Goal: Information Seeking & Learning: Learn about a topic

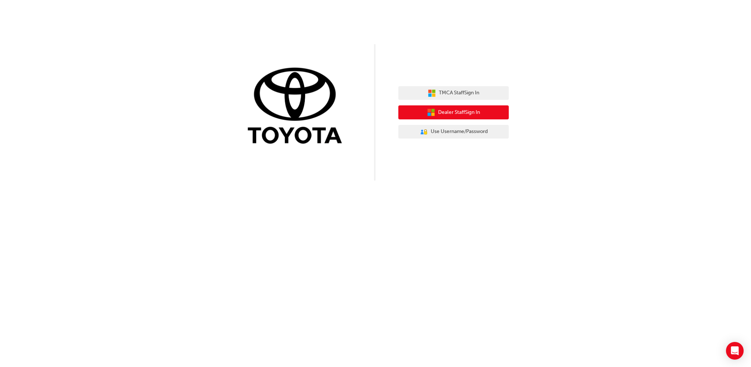
click at [477, 116] on button "Dealer Staff Sign In" at bounding box center [453, 112] width 110 height 14
click at [460, 112] on span "Dealer Staff Sign In" at bounding box center [459, 112] width 42 height 8
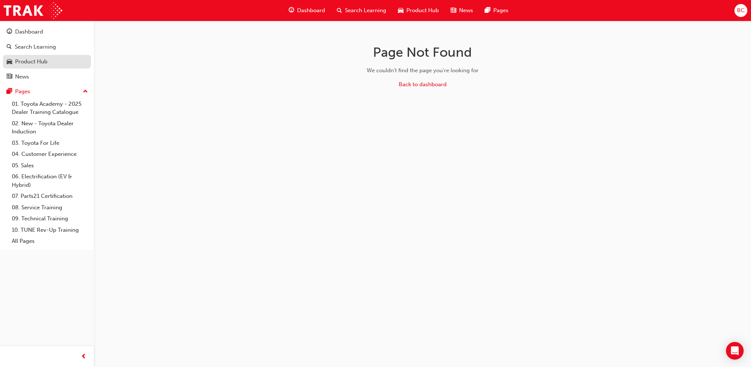
click at [37, 61] on div "Product Hub" at bounding box center [31, 61] width 32 height 8
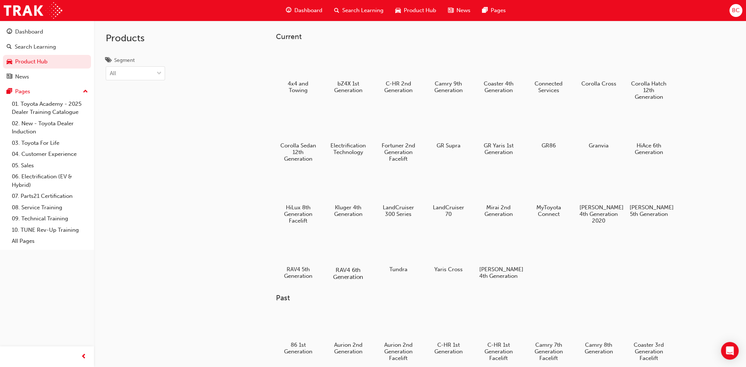
click at [348, 248] on div at bounding box center [347, 248] width 41 height 29
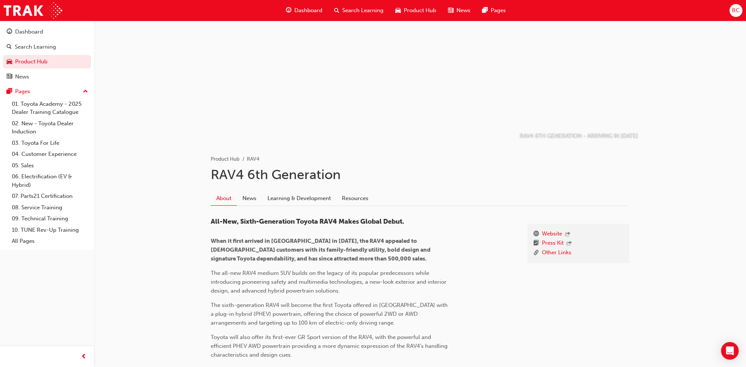
scroll to position [37, 0]
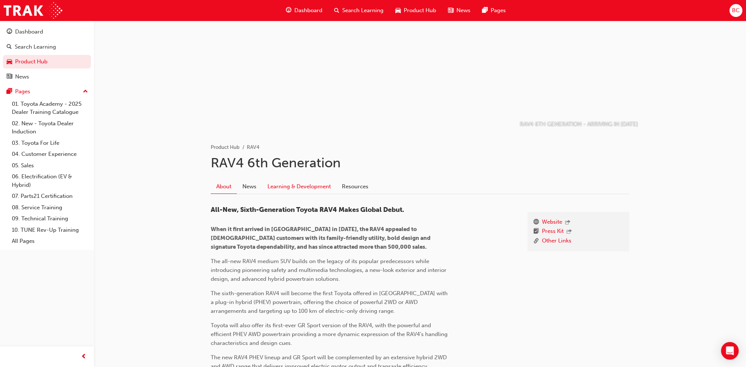
click at [303, 186] on link "Learning & Development" at bounding box center [299, 186] width 74 height 14
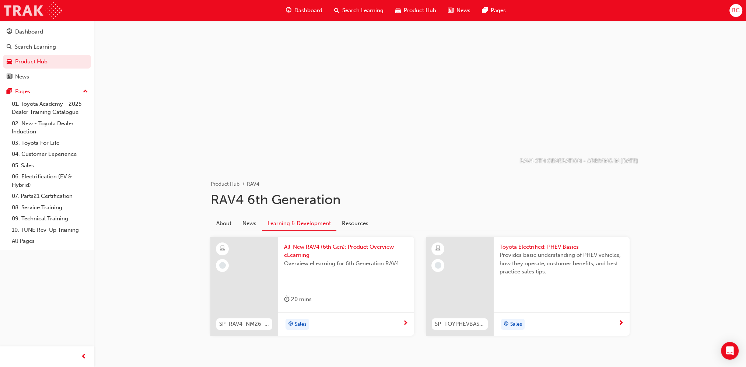
scroll to position [37, 0]
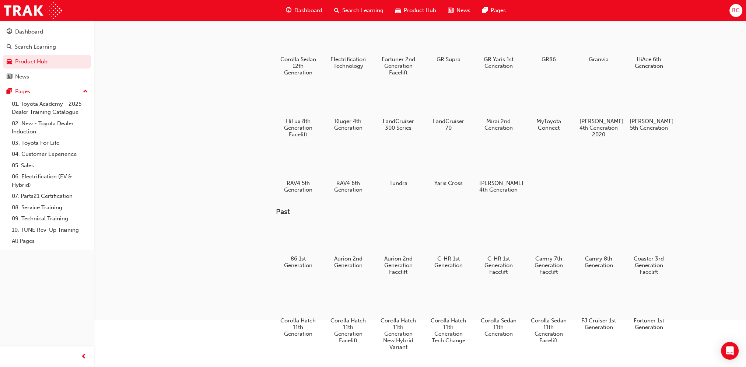
scroll to position [74, 0]
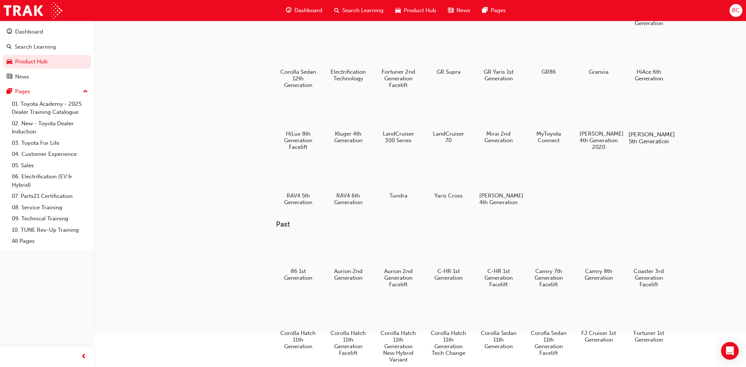
click at [651, 113] on div at bounding box center [648, 112] width 41 height 29
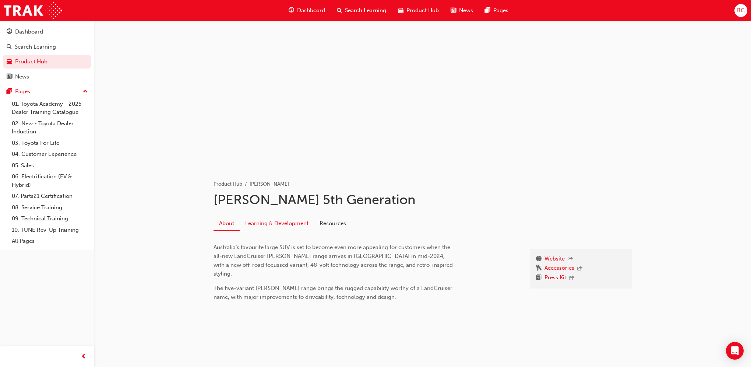
click at [275, 222] on link "Learning & Development" at bounding box center [277, 223] width 74 height 14
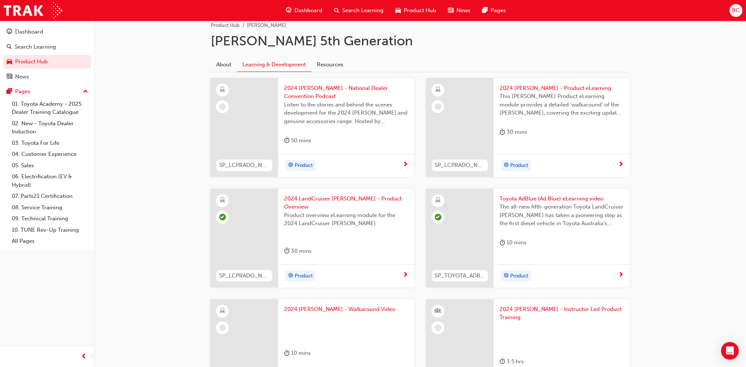
scroll to position [147, 0]
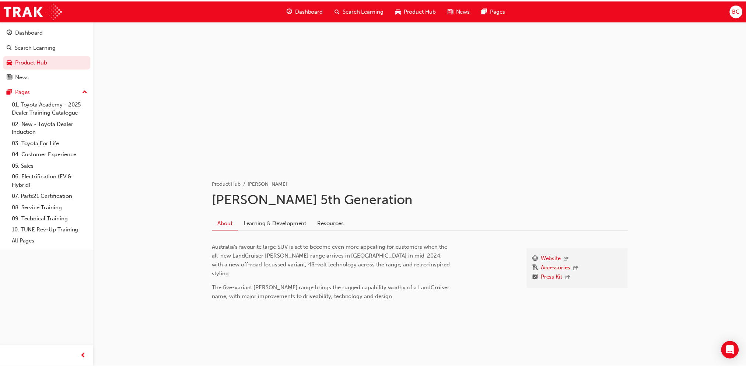
scroll to position [74, 0]
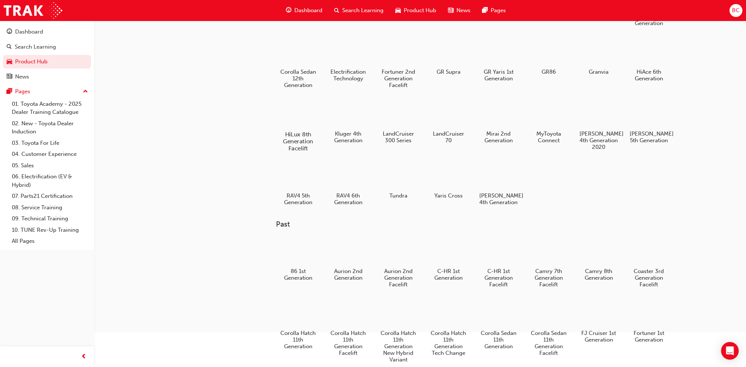
click at [292, 128] on div "HiLux 8th Generation Facelift" at bounding box center [297, 124] width 47 height 59
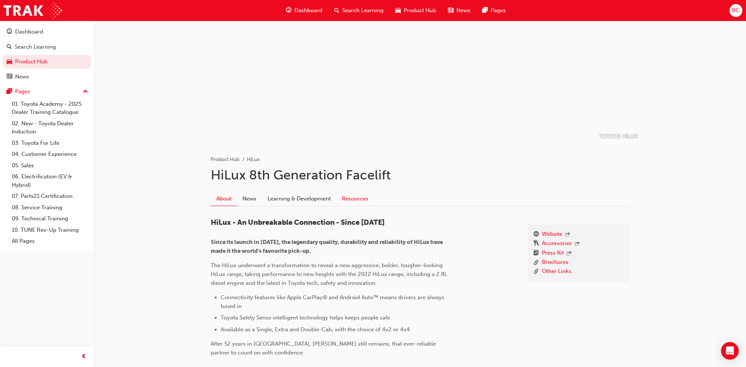
scroll to position [37, 0]
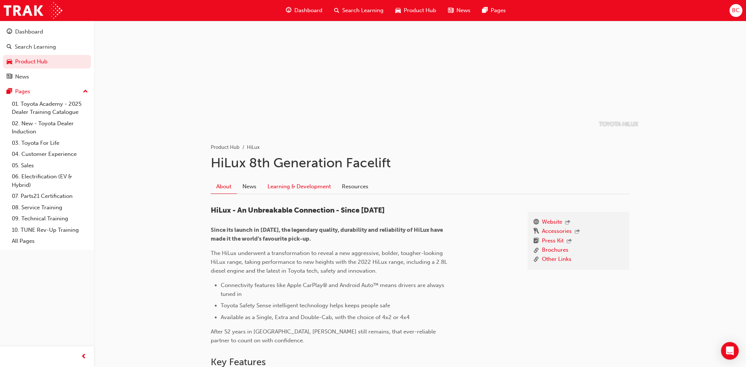
click at [322, 180] on link "Learning & Development" at bounding box center [299, 186] width 74 height 14
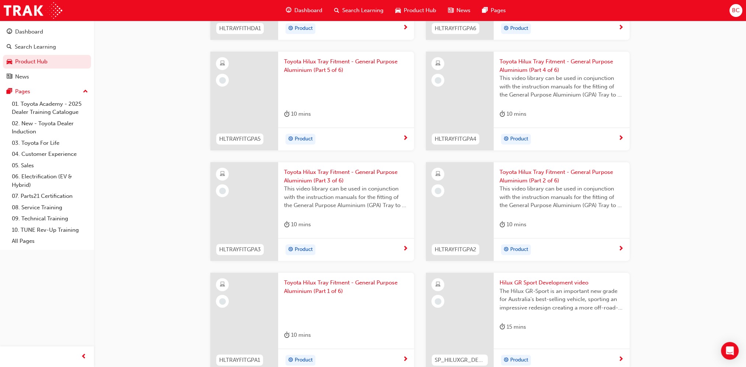
scroll to position [552, 0]
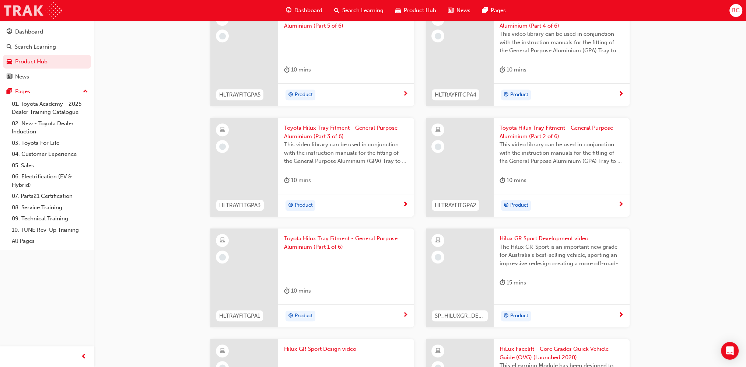
scroll to position [37, 0]
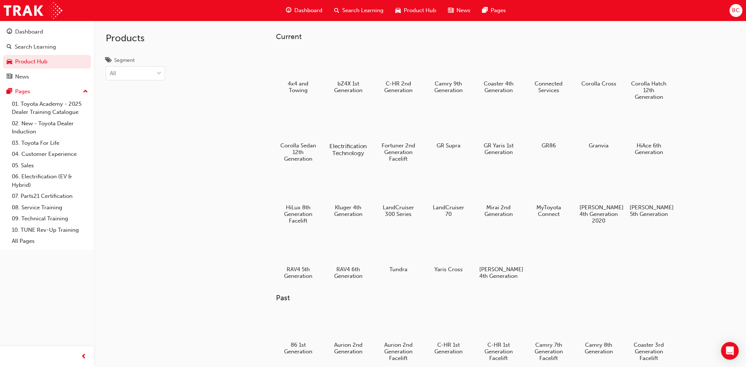
click at [352, 136] on div at bounding box center [347, 124] width 41 height 29
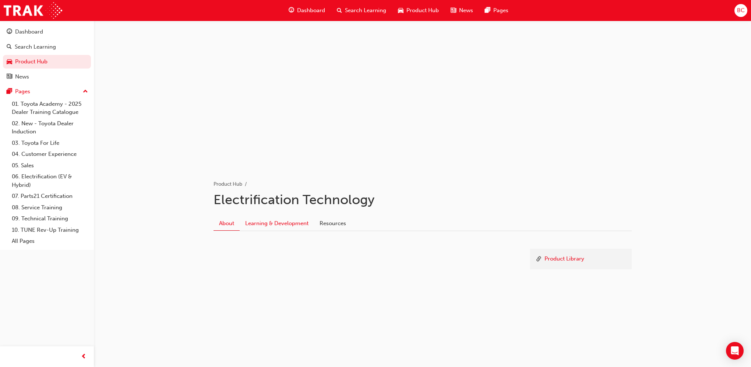
click at [300, 228] on link "Learning & Development" at bounding box center [277, 223] width 74 height 14
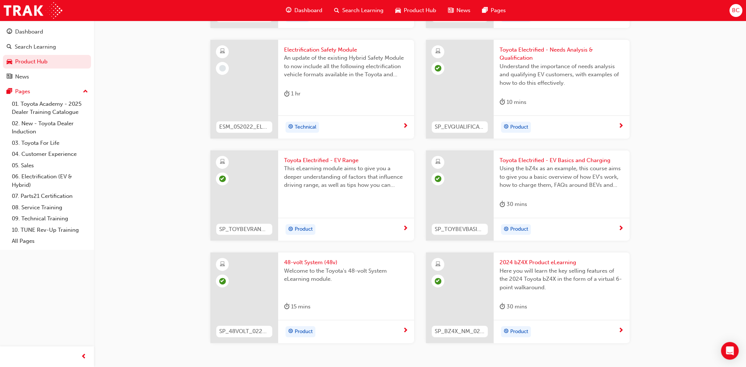
scroll to position [405, 0]
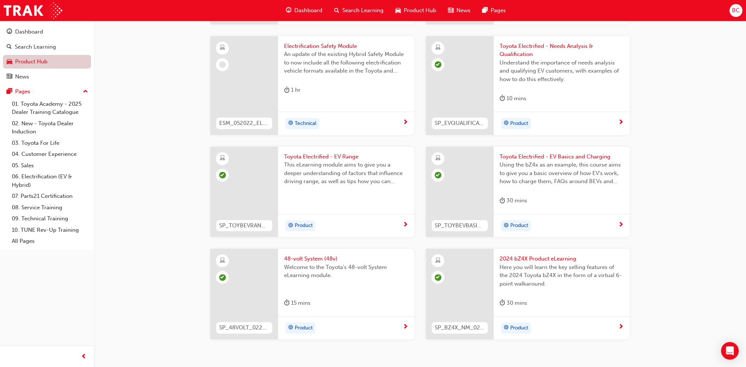
click at [29, 57] on link "Product Hub" at bounding box center [47, 62] width 88 height 14
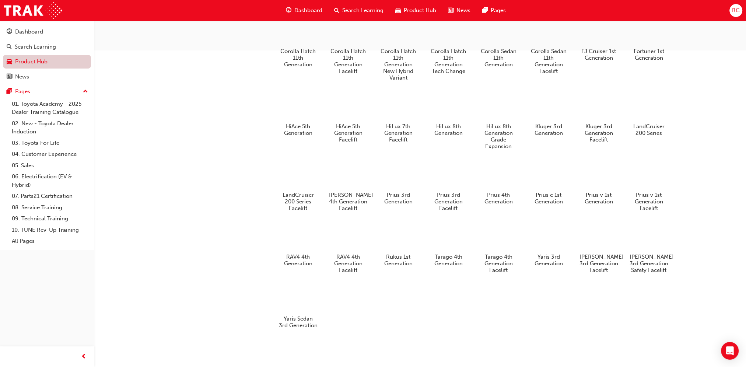
scroll to position [368, 0]
click at [361, 123] on h5 "HiAce 5th Generation Facelift" at bounding box center [347, 133] width 41 height 21
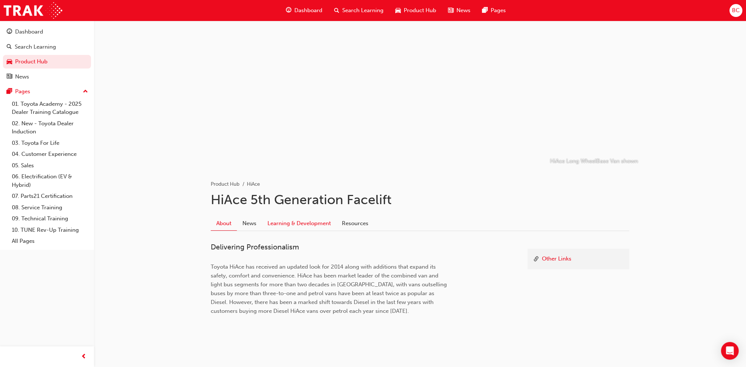
drag, startPoint x: 311, startPoint y: 228, endPoint x: 306, endPoint y: 229, distance: 5.2
click at [311, 228] on link "Learning & Development" at bounding box center [299, 223] width 74 height 14
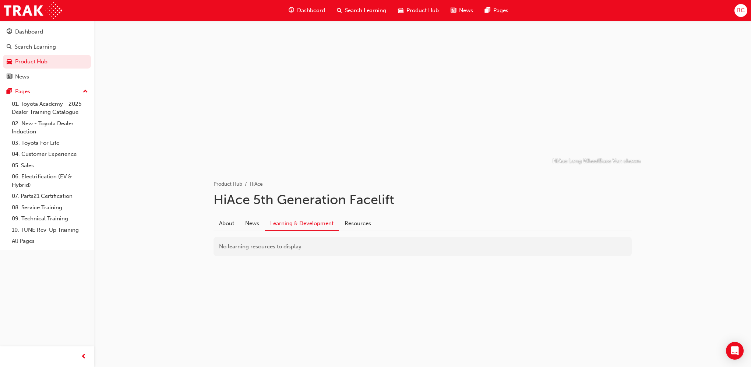
click at [302, 228] on link "Learning & Development" at bounding box center [302, 223] width 74 height 14
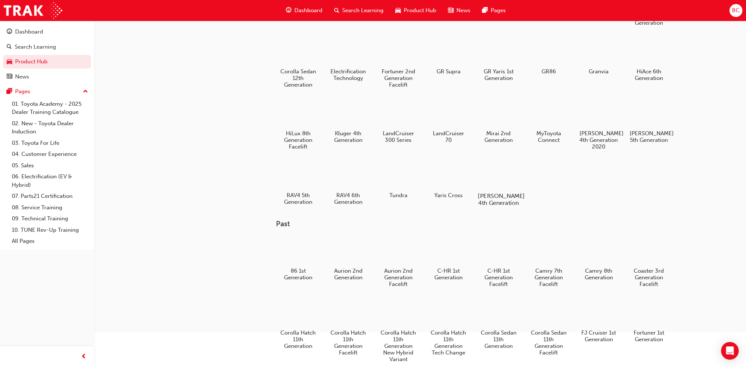
scroll to position [74, 0]
click at [399, 177] on div at bounding box center [397, 175] width 41 height 29
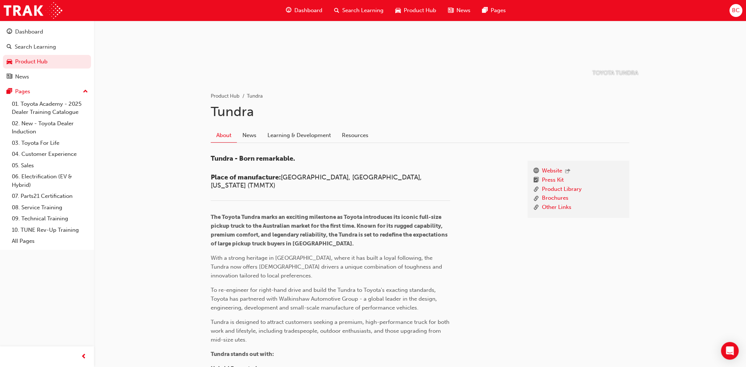
scroll to position [147, 0]
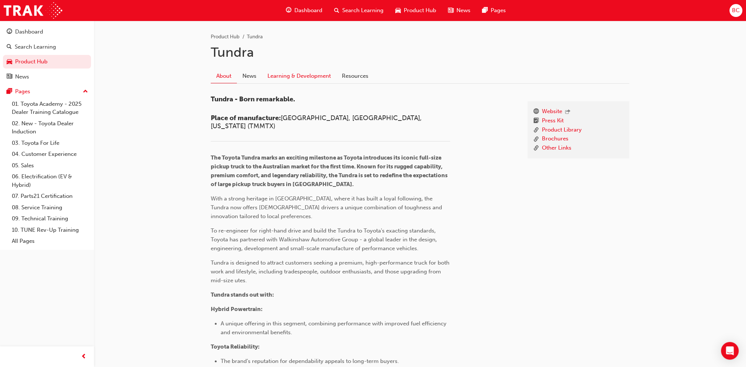
click at [301, 80] on link "Learning & Development" at bounding box center [299, 76] width 74 height 14
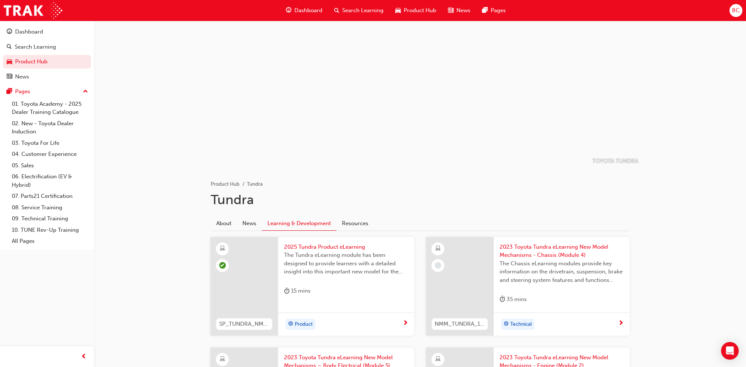
scroll to position [147, 0]
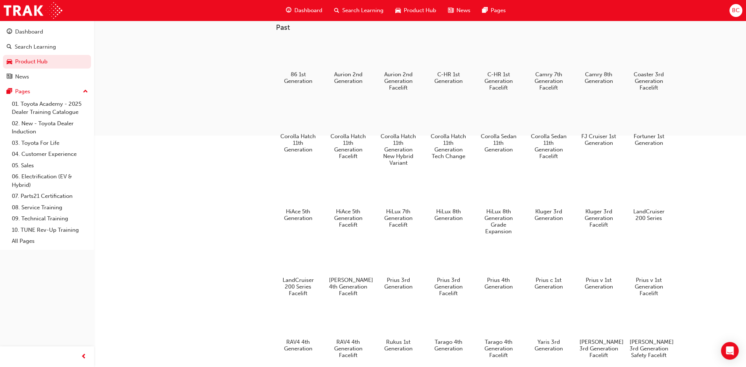
scroll to position [368, 0]
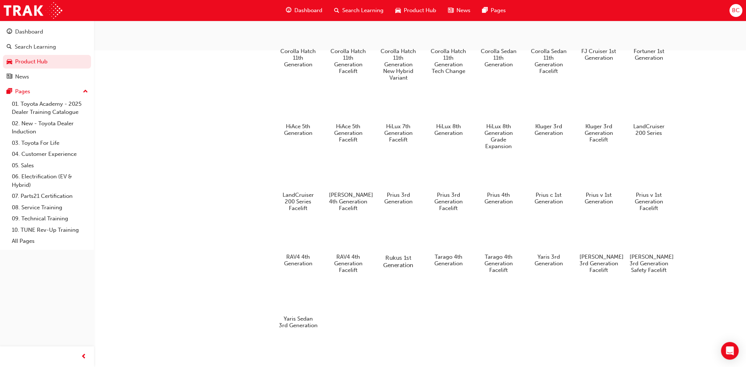
click at [408, 254] on h5 "Rukus 1st Generation" at bounding box center [397, 261] width 41 height 14
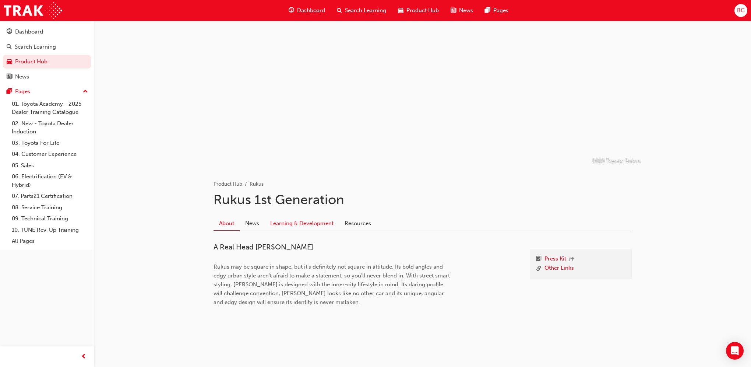
click at [311, 225] on link "Learning & Development" at bounding box center [302, 223] width 74 height 14
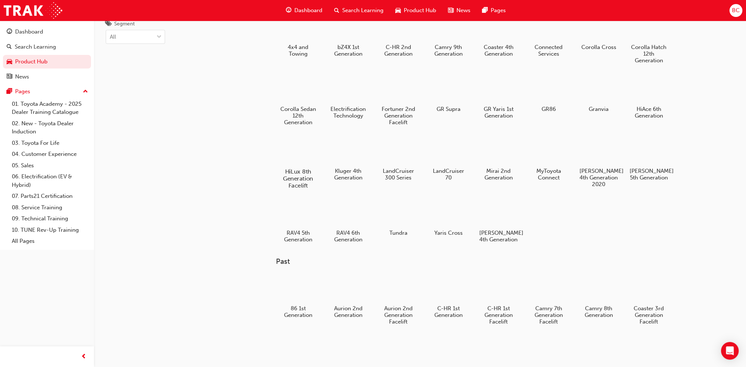
scroll to position [37, 0]
click at [494, 154] on div at bounding box center [498, 149] width 41 height 29
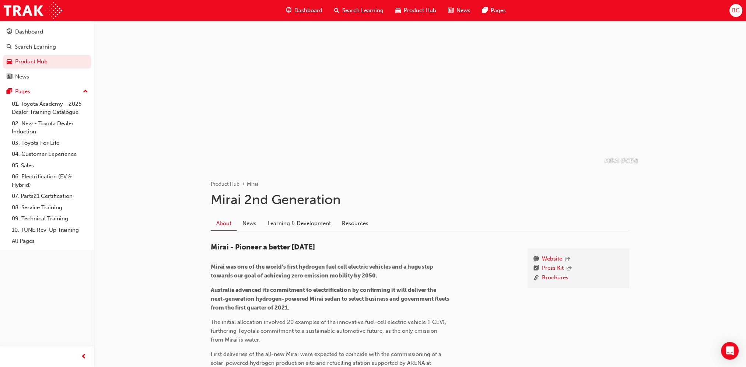
scroll to position [37, 0]
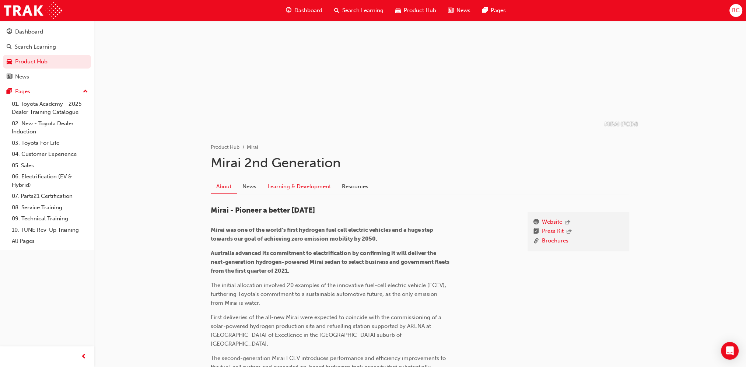
click at [287, 190] on link "Learning & Development" at bounding box center [299, 186] width 74 height 14
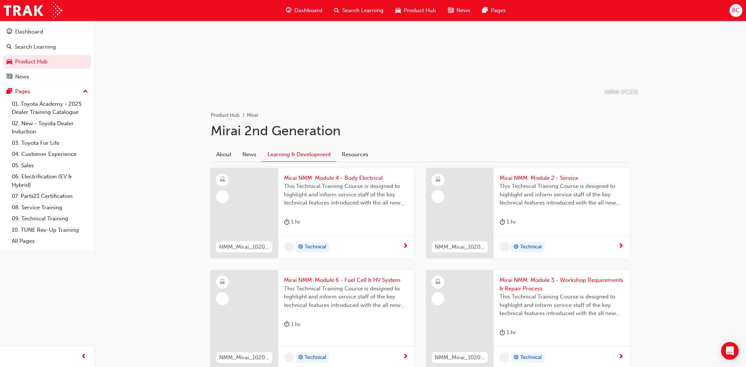
scroll to position [74, 0]
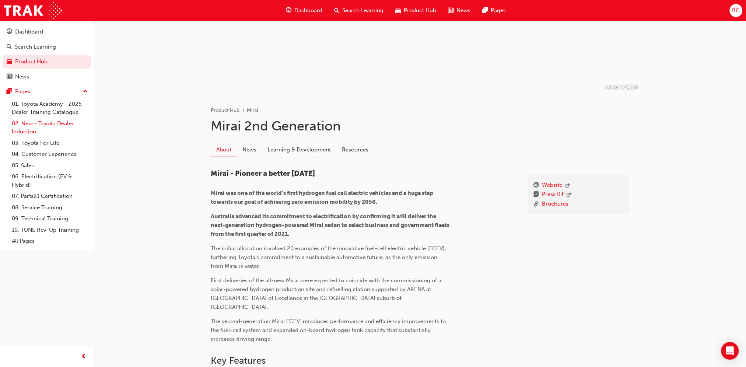
scroll to position [37, 0]
